Goal: Find specific page/section: Find specific page/section

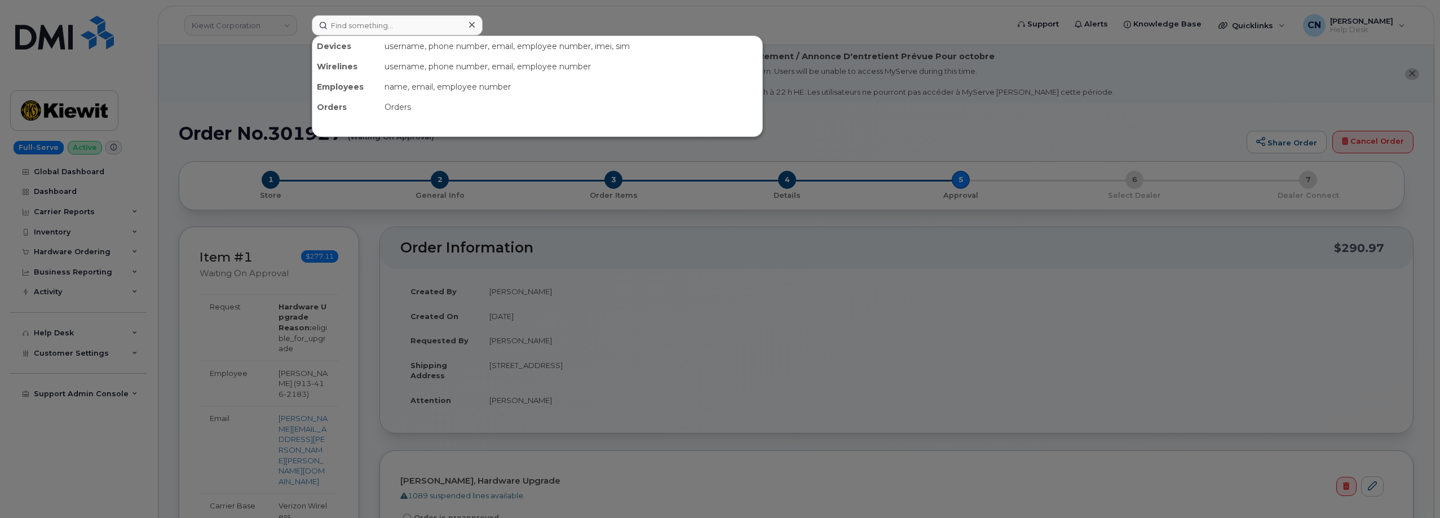
scroll to position [170, 0]
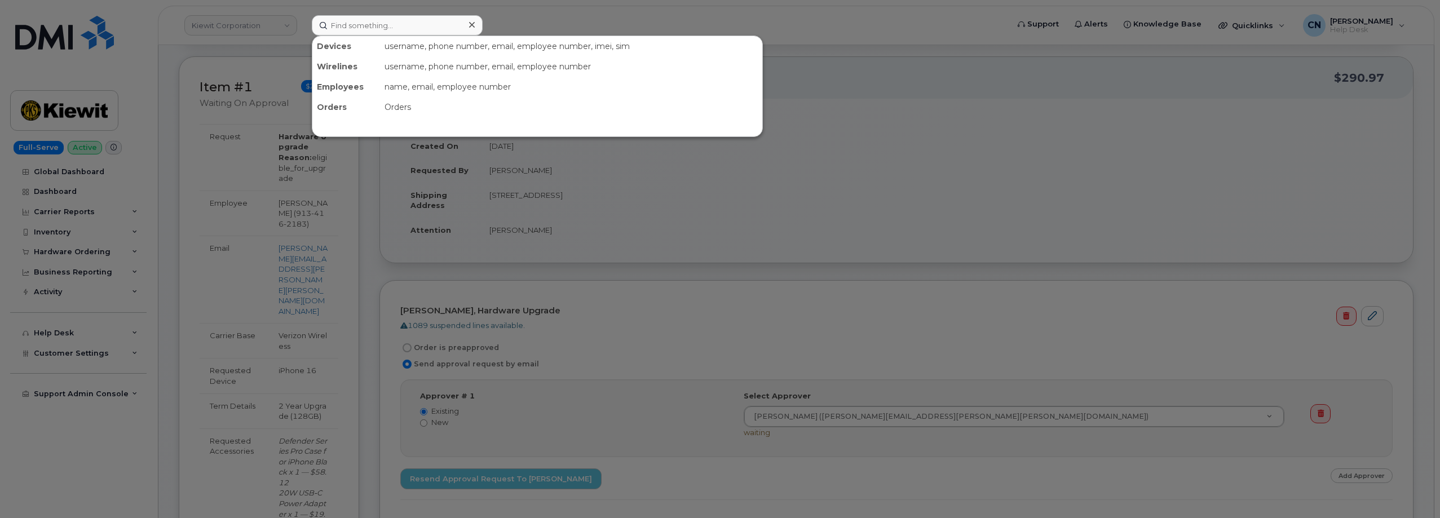
click at [354, 27] on input at bounding box center [397, 25] width 171 height 20
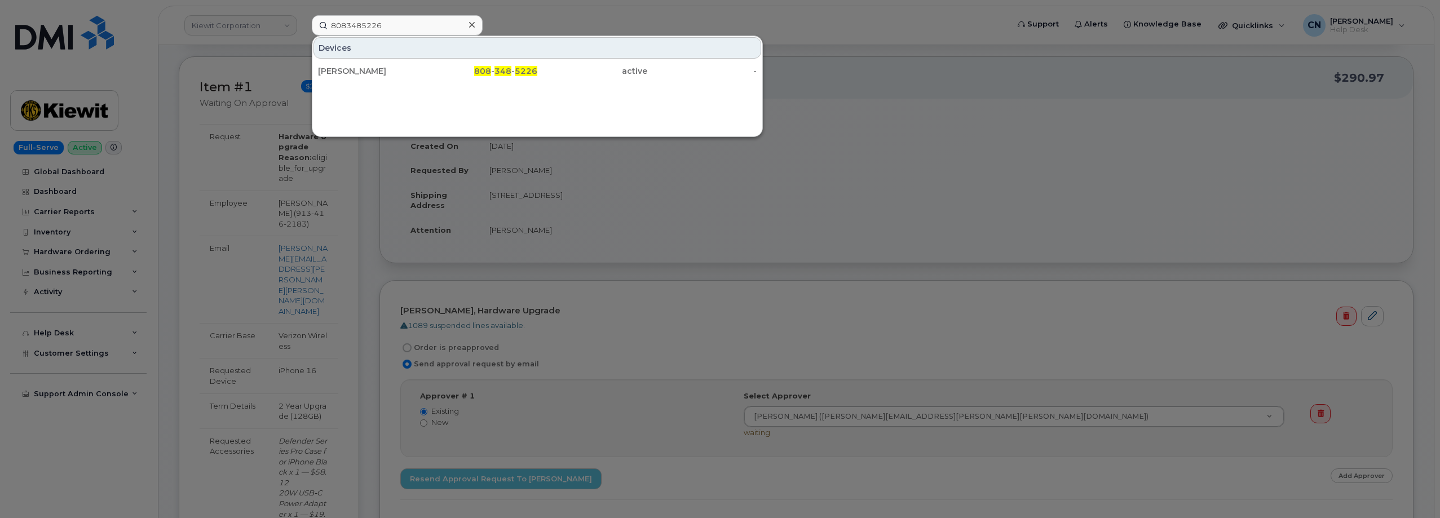
type input "8083485226"
click at [371, 76] on div "[PERSON_NAME]" at bounding box center [373, 70] width 110 height 11
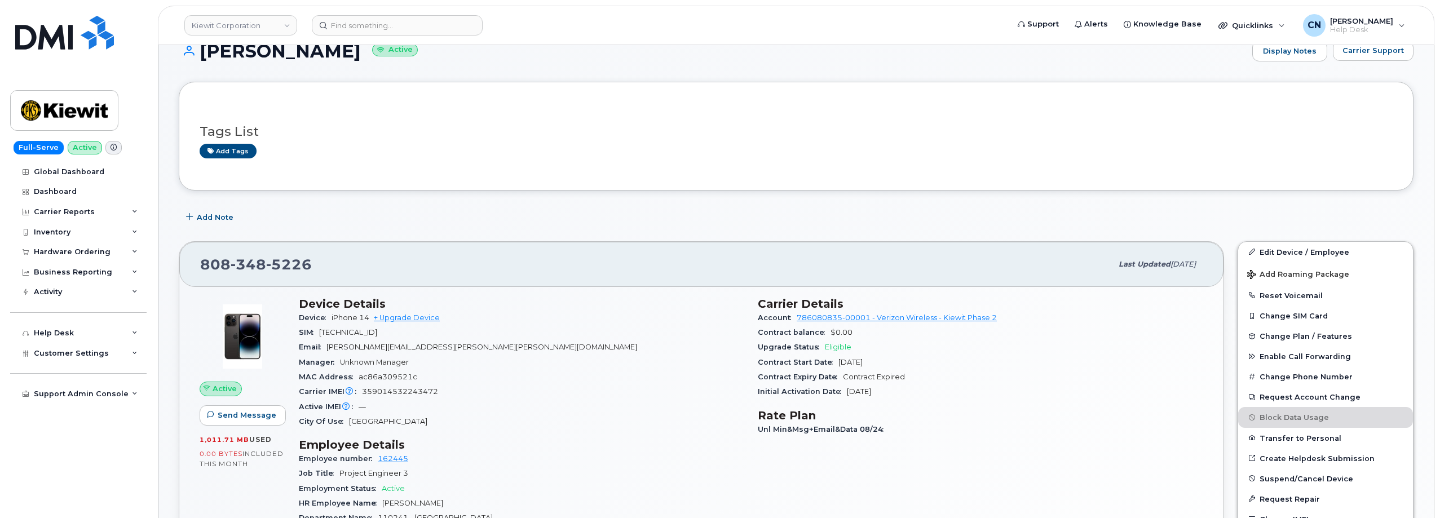
scroll to position [169, 0]
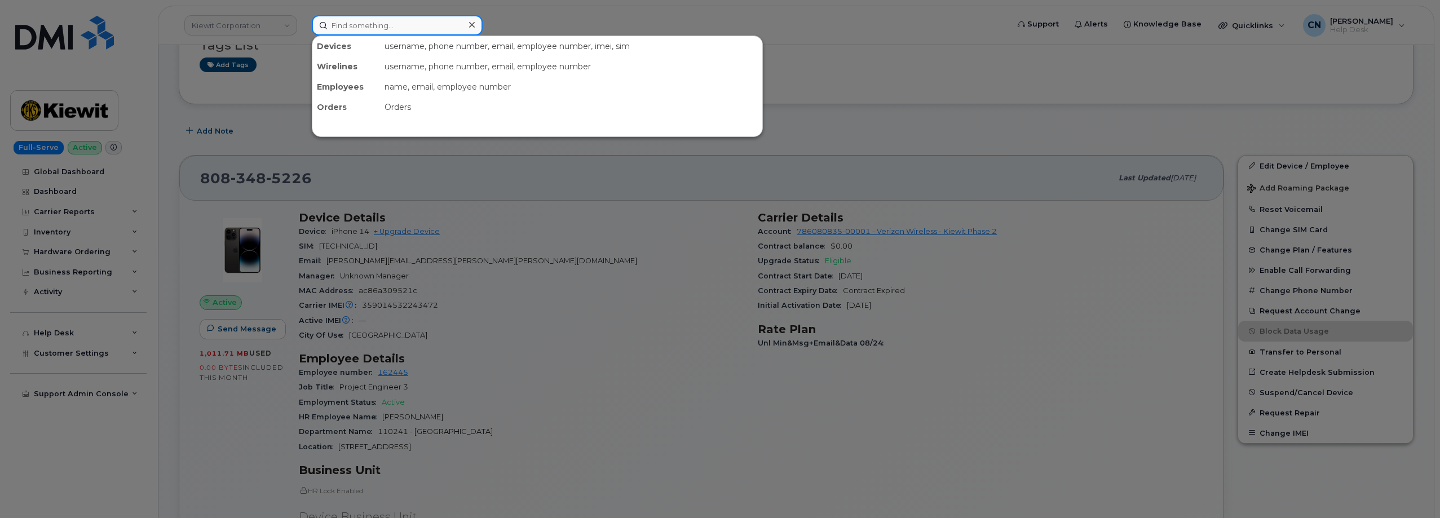
click at [343, 24] on input at bounding box center [397, 25] width 171 height 20
paste input "2108700317"
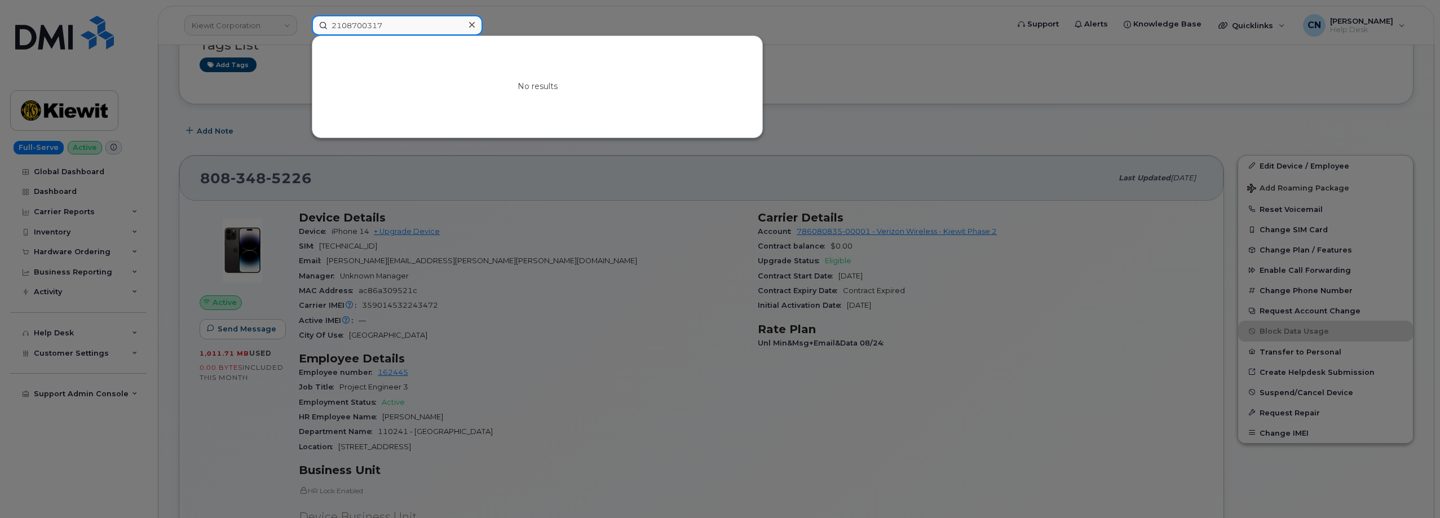
drag, startPoint x: 384, startPoint y: 28, endPoint x: 164, endPoint y: 32, distance: 220.6
click at [303, 24] on div "2108700317 No results" at bounding box center [656, 25] width 707 height 20
paste input "351036276804100"
type input "351036276804100"
click at [233, 444] on div at bounding box center [720, 259] width 1440 height 518
